Goal: Communication & Community: Answer question/provide support

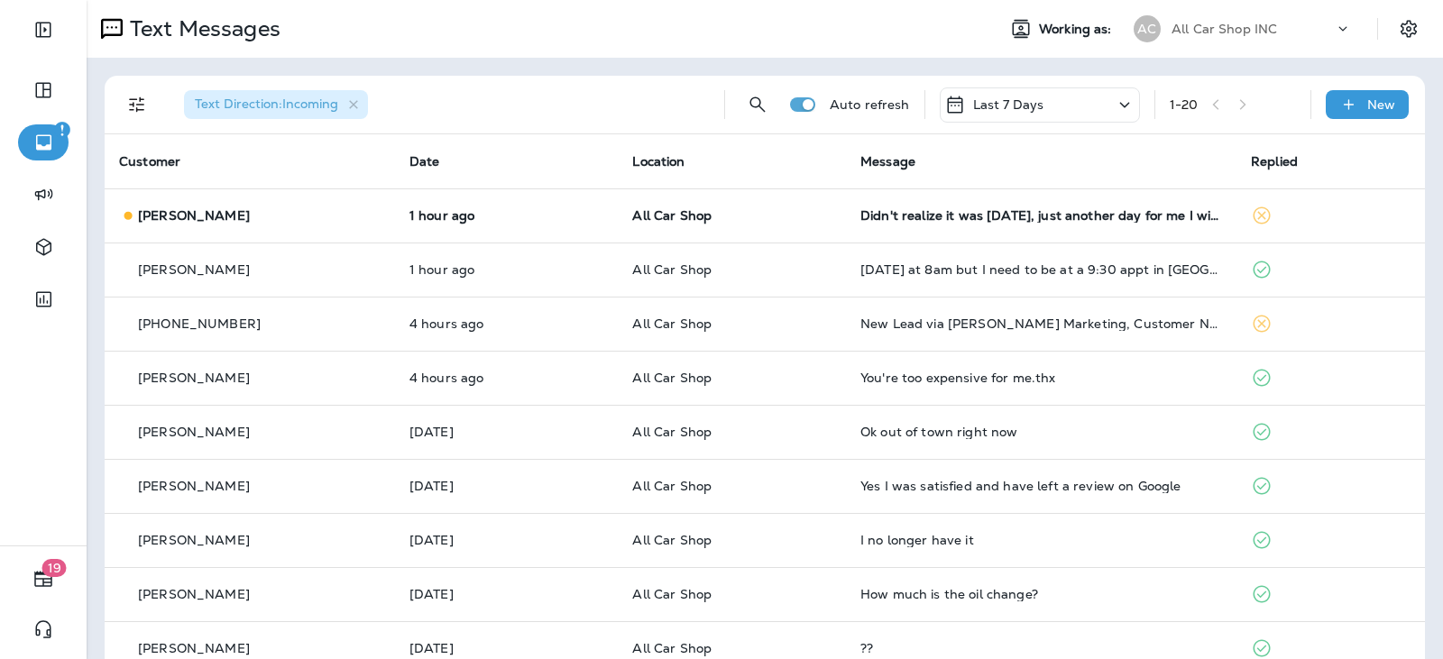
click at [721, 180] on th "Location" at bounding box center [732, 161] width 228 height 54
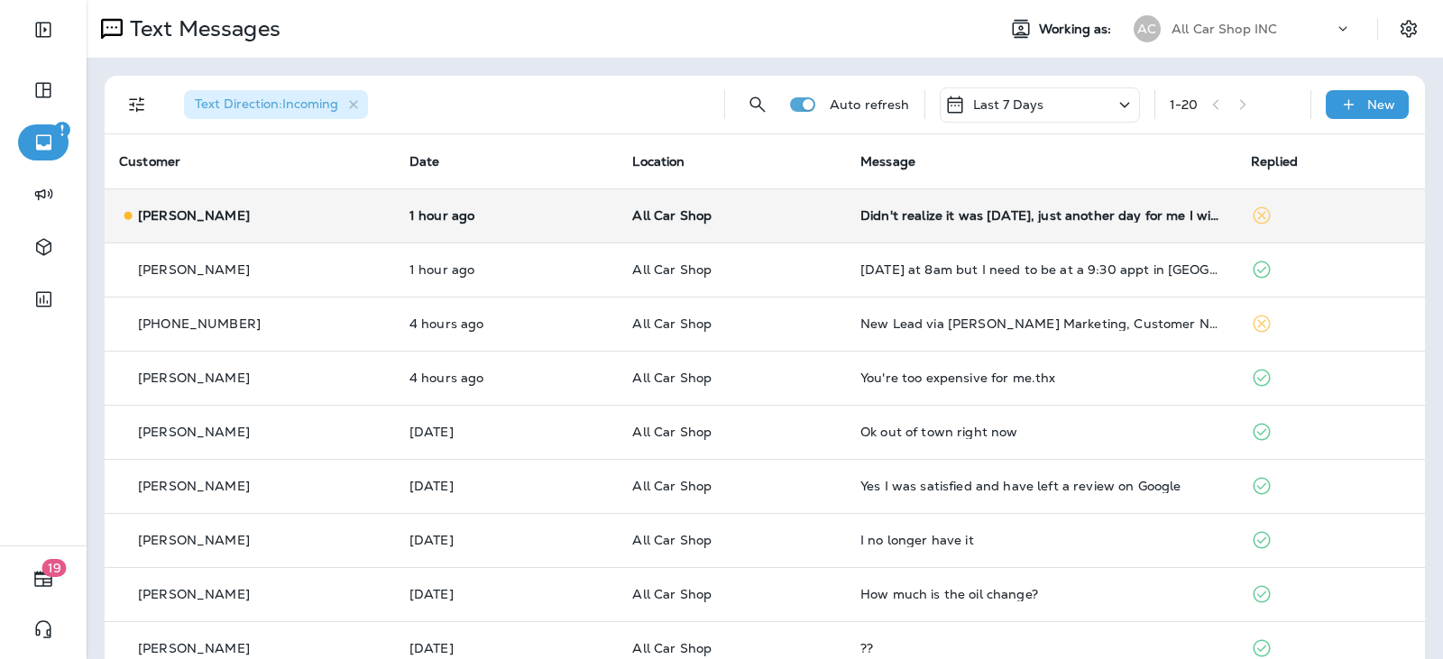
click at [739, 205] on td "All Car Shop" at bounding box center [732, 216] width 228 height 54
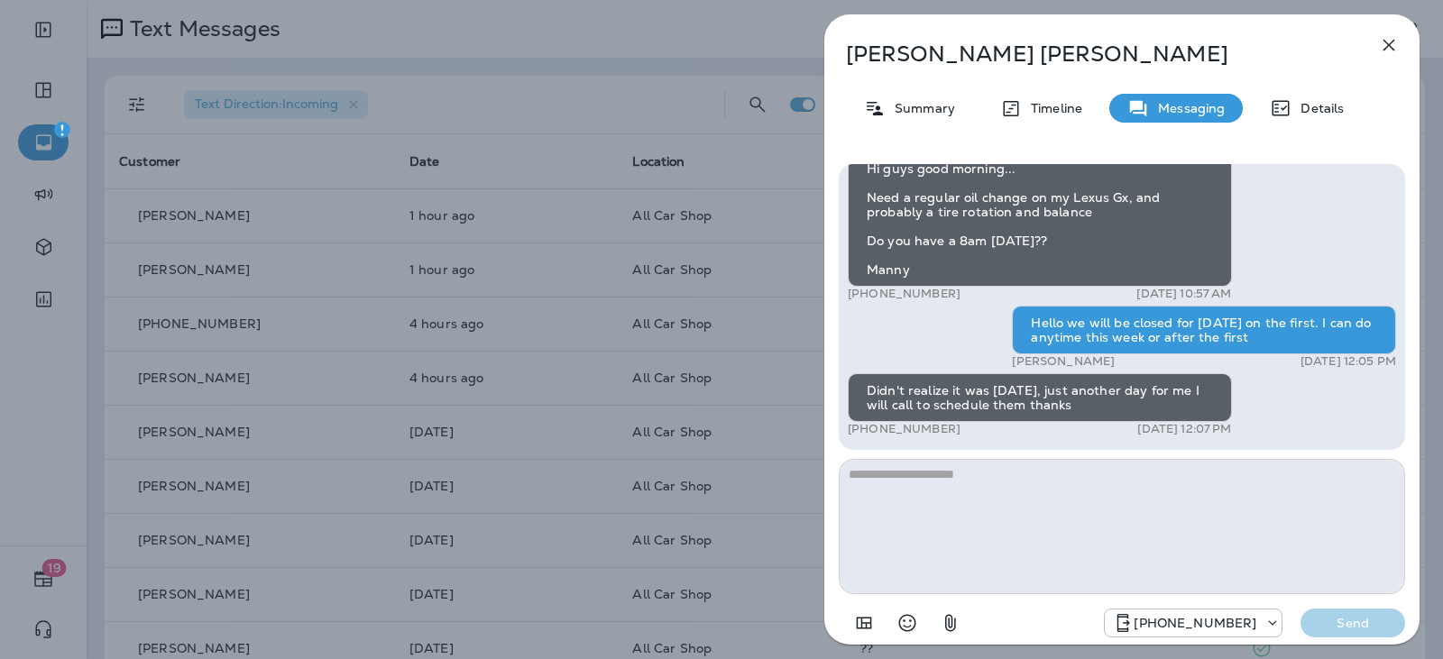
click at [975, 484] on textarea at bounding box center [1122, 526] width 566 height 135
click at [973, 480] on textarea at bounding box center [1122, 526] width 566 height 135
type textarea "**********"
click at [1322, 616] on p "Send" at bounding box center [1353, 623] width 76 height 16
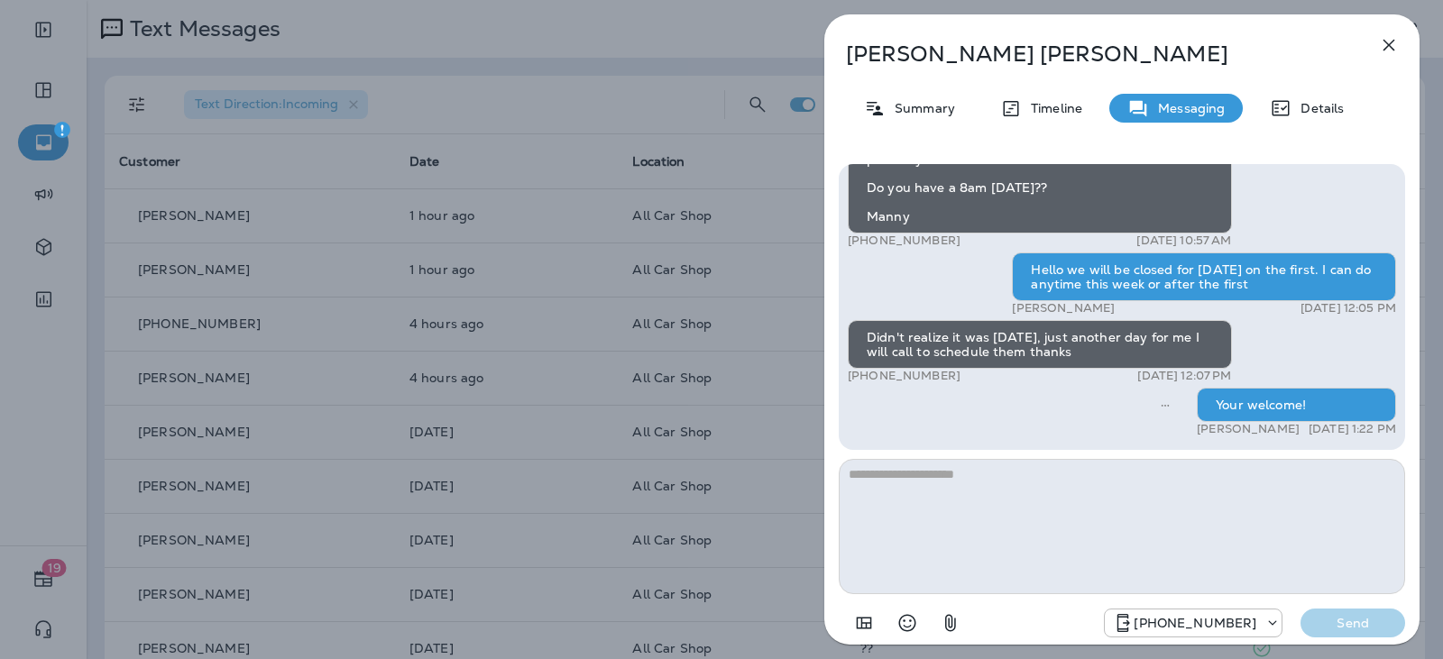
click at [1376, 45] on button "button" at bounding box center [1389, 45] width 36 height 36
